Goal: Navigation & Orientation: Understand site structure

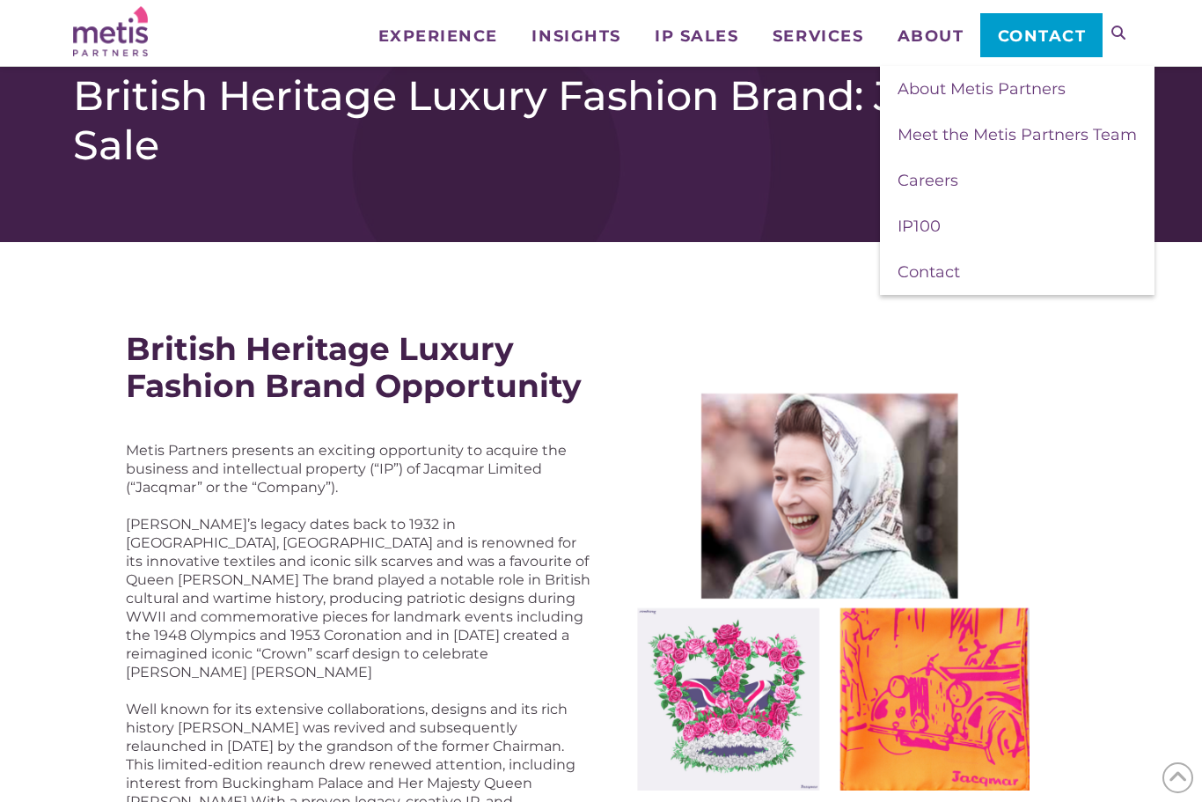
scroll to position [263, 0]
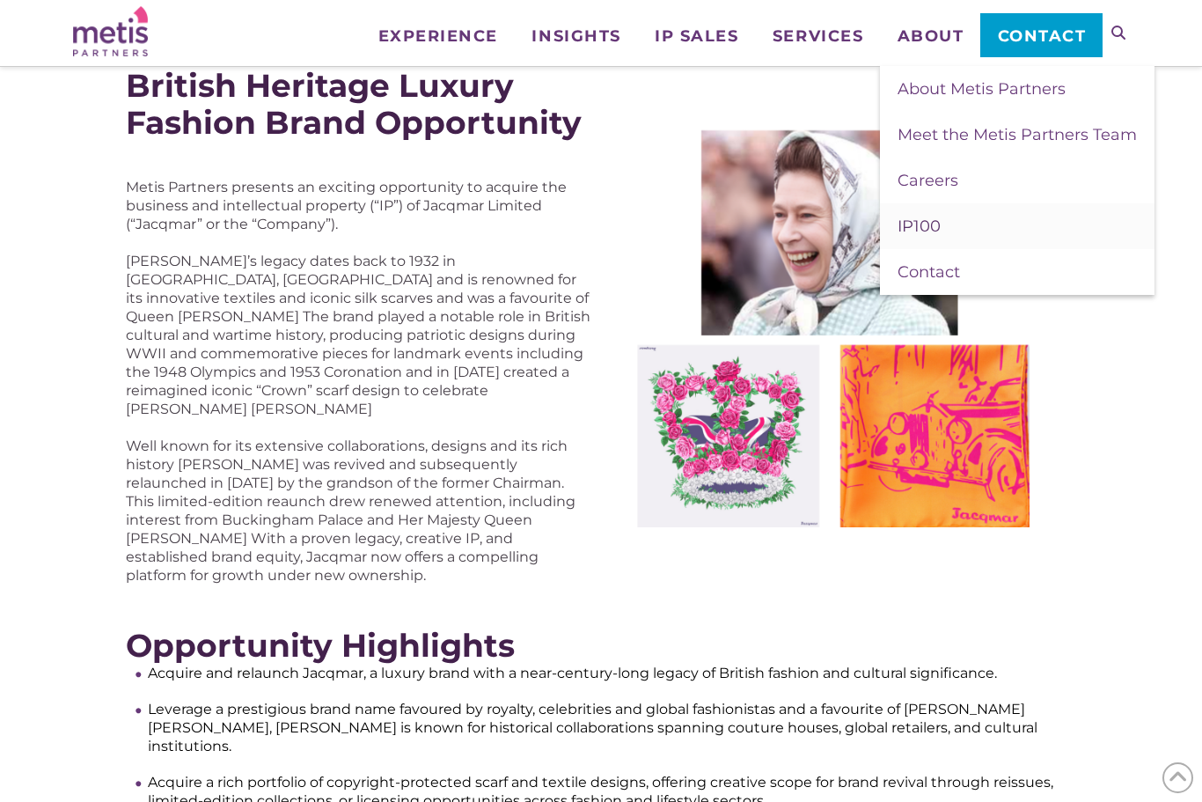
click at [902, 224] on span "IP100" at bounding box center [919, 226] width 43 height 19
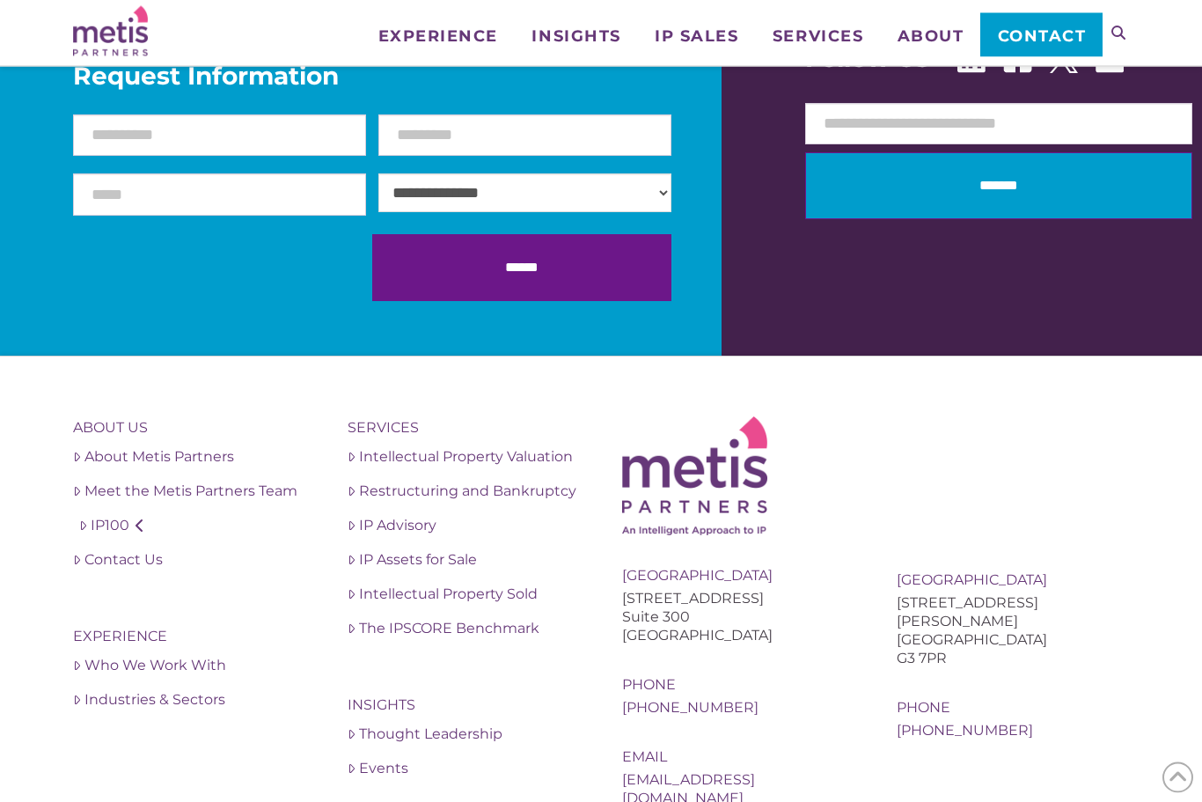
scroll to position [3990, 0]
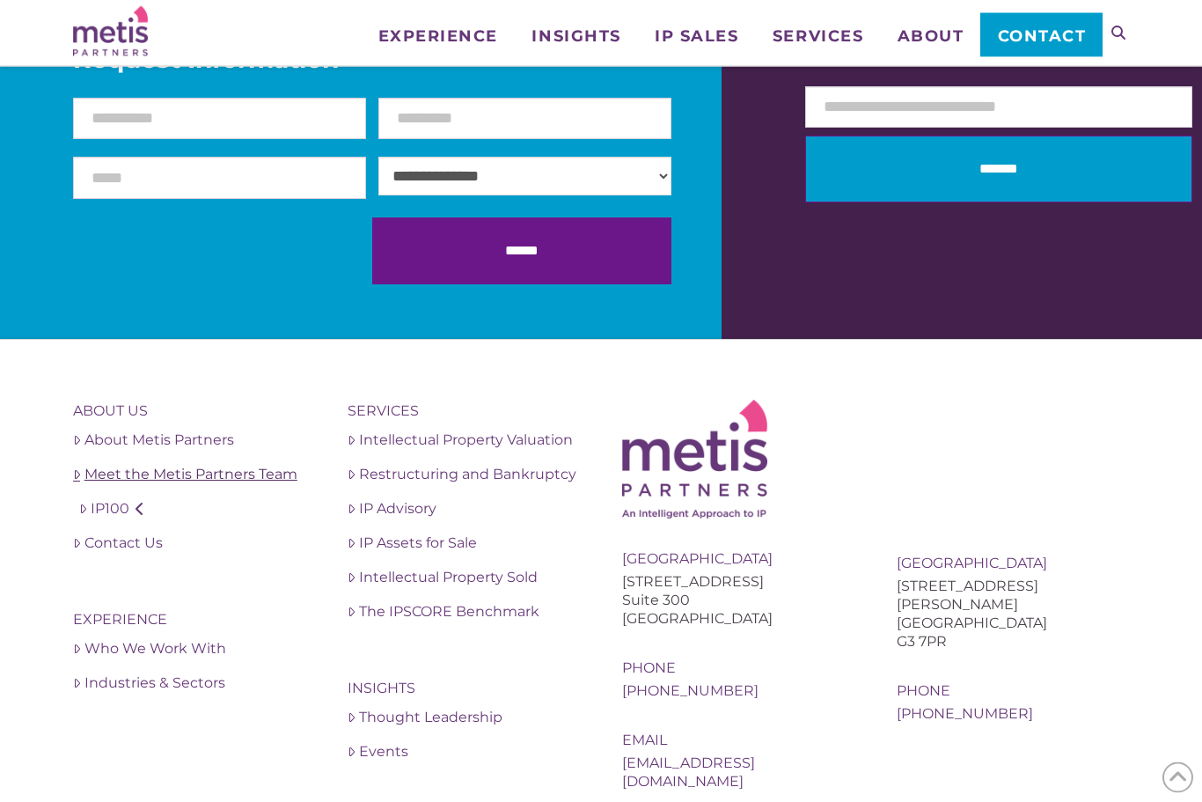
click at [122, 465] on link "Meet the Metis Partners Team" at bounding box center [189, 475] width 232 height 21
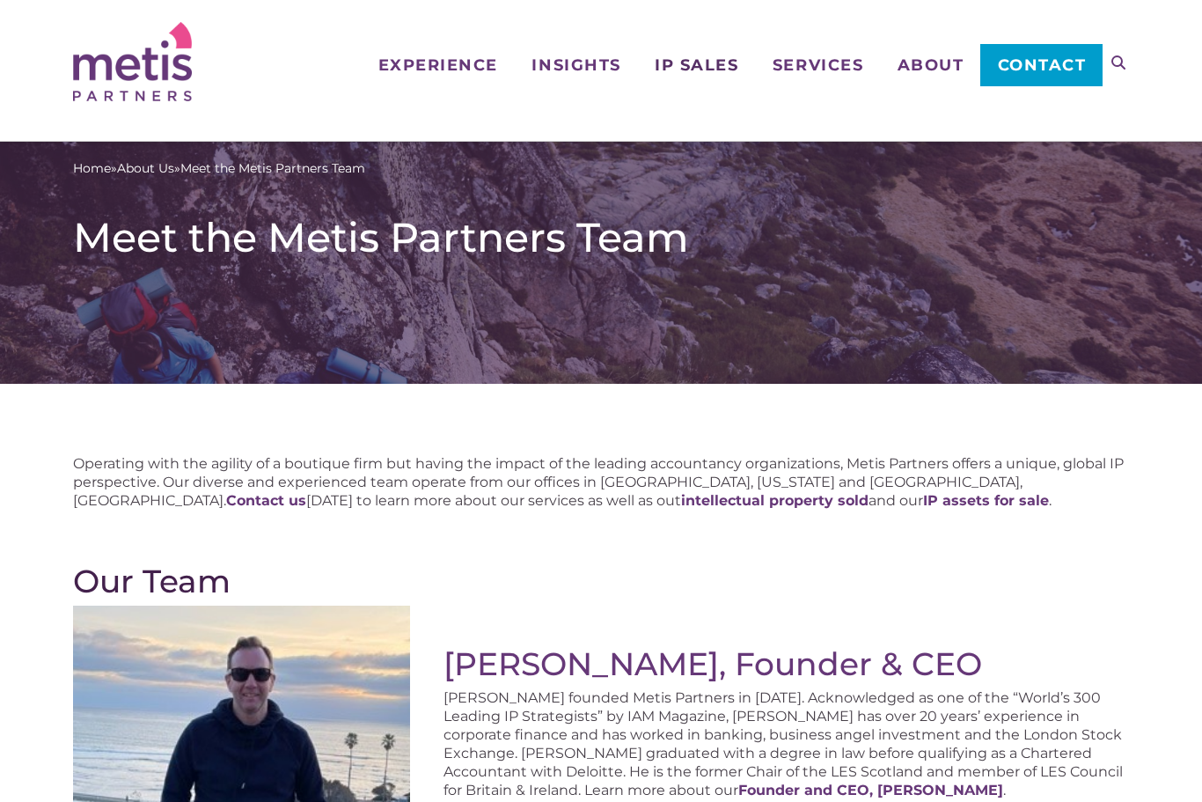
click at [675, 71] on span "IP Sales" at bounding box center [697, 65] width 84 height 16
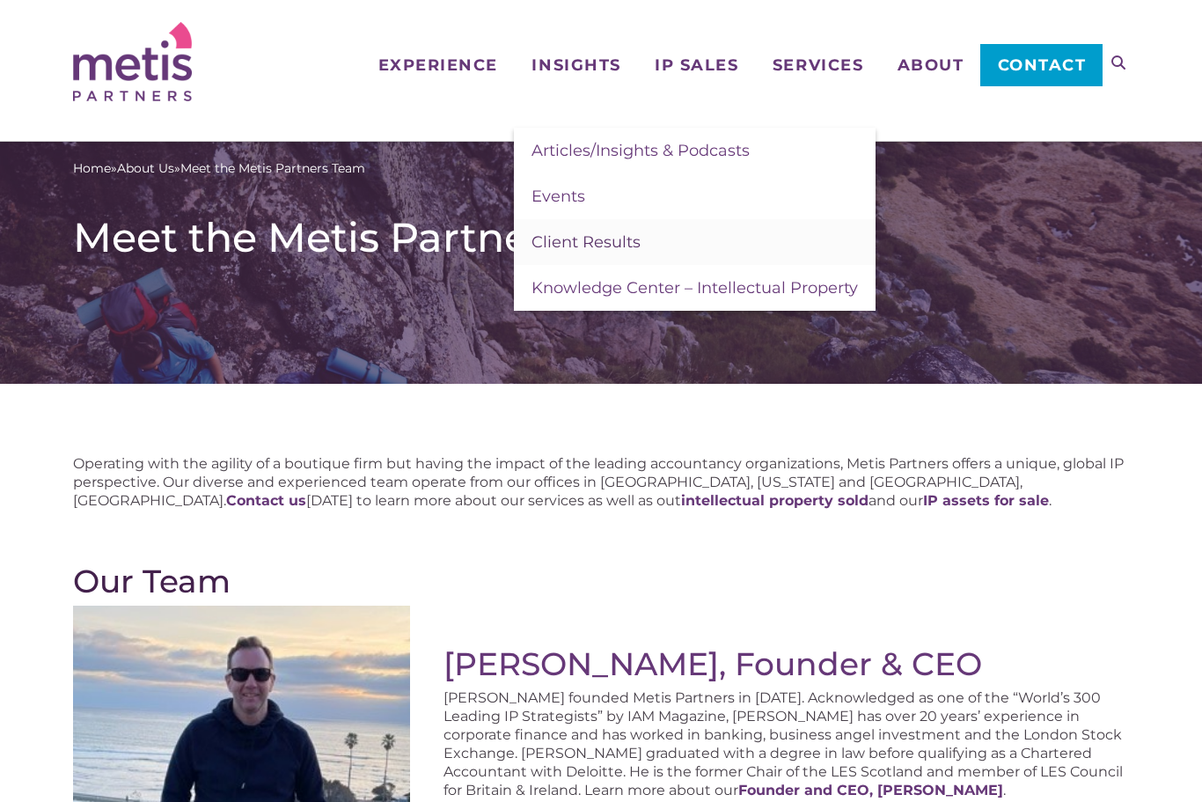
click at [558, 249] on span "Client Results" at bounding box center [586, 241] width 109 height 19
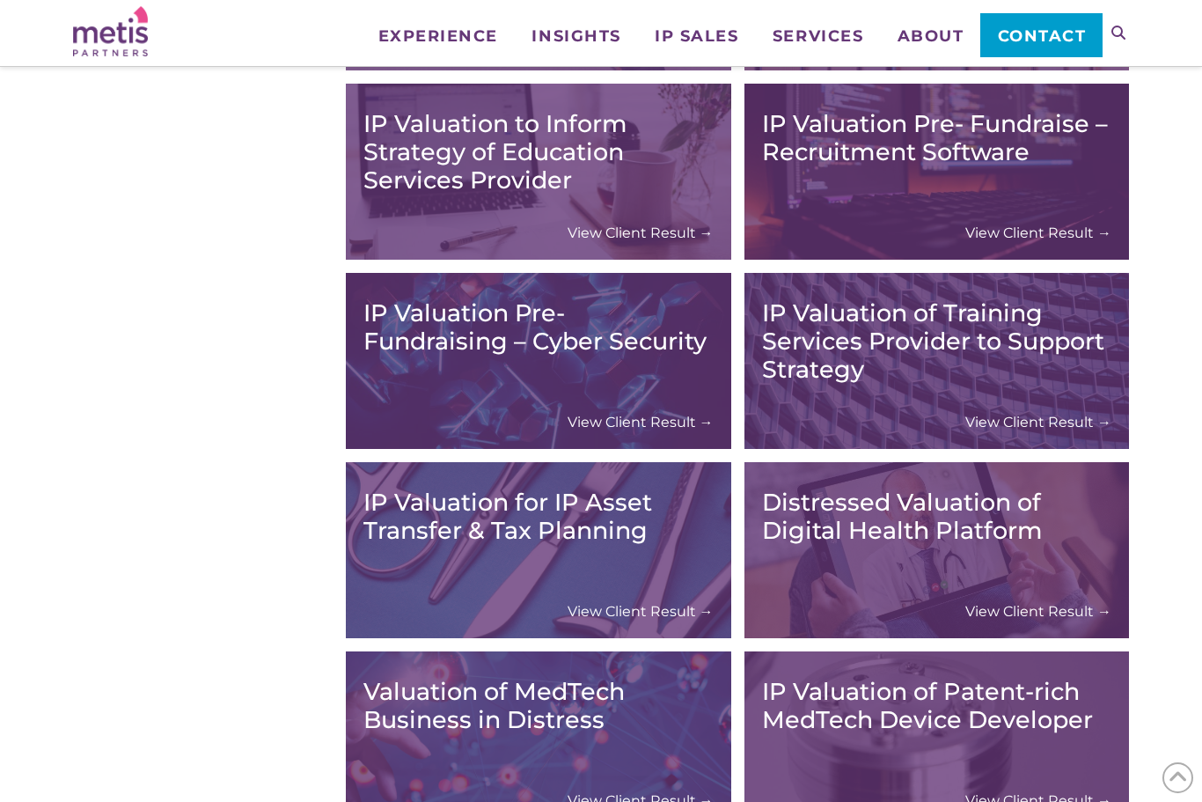
scroll to position [3823, 0]
